Goal: Complete application form: Complete application form

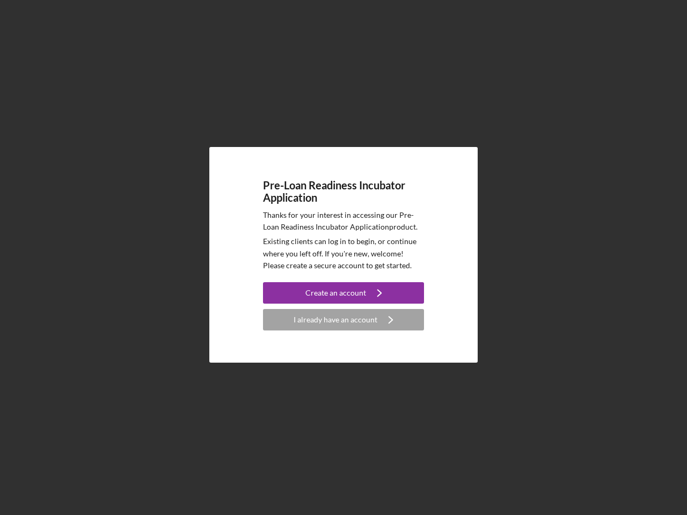
click at [343, 258] on p "Existing clients can log in to begin, or continue where you left off. If you're…" at bounding box center [343, 254] width 161 height 36
click at [343, 293] on div "Create an account" at bounding box center [335, 292] width 61 height 21
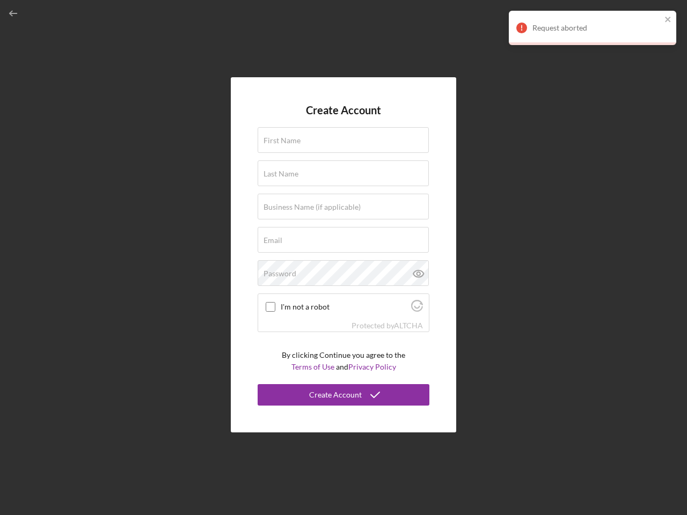
click at [343, 320] on div "Protected by [PERSON_NAME]" at bounding box center [343, 326] width 171 height 12
